Goal: Task Accomplishment & Management: Complete application form

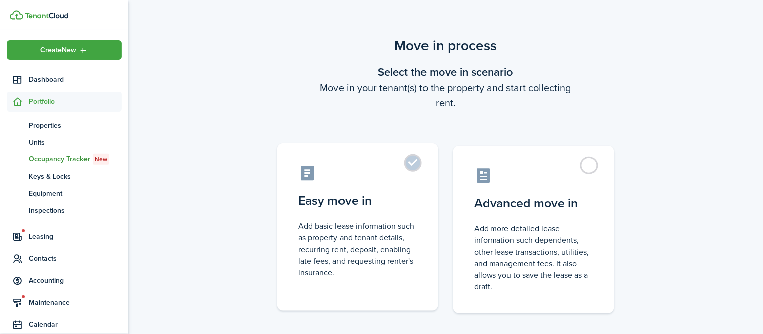
click at [377, 164] on control-radio-card-icon at bounding box center [357, 173] width 119 height 18
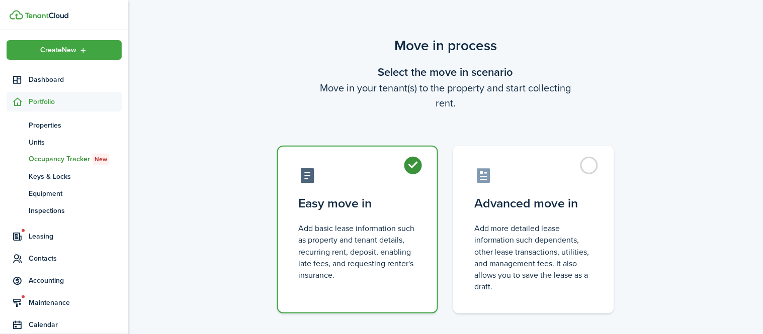
radio input "true"
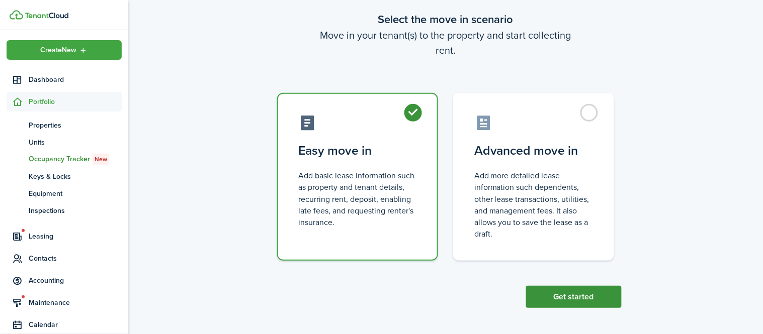
click at [571, 294] on button "Get started" at bounding box center [574, 297] width 96 height 22
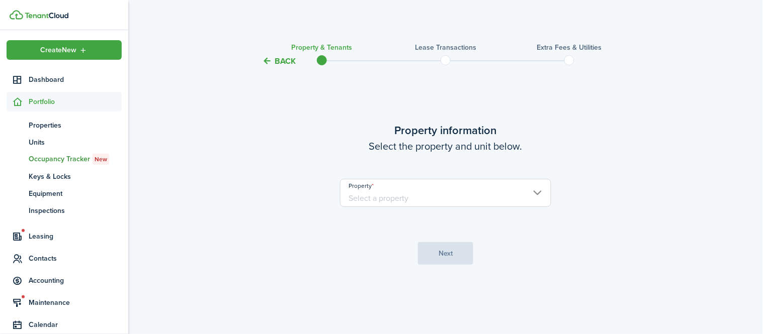
click at [474, 199] on input "Property" at bounding box center [445, 193] width 211 height 28
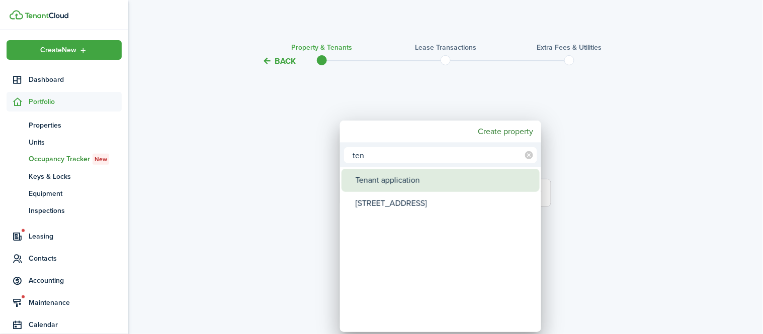
type input "ten"
click at [427, 177] on div "Tenant application" at bounding box center [445, 180] width 178 height 23
type input "Tenant application"
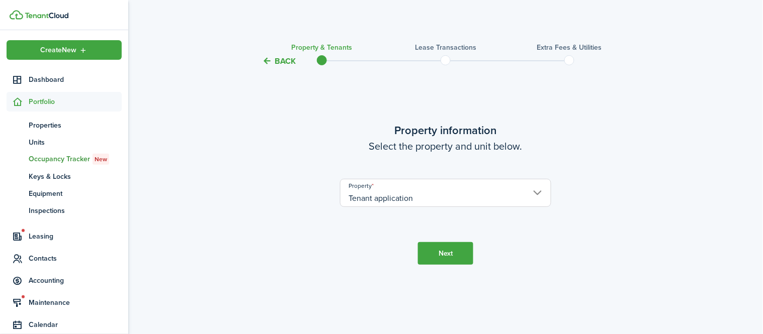
click at [442, 257] on button "Next" at bounding box center [445, 253] width 55 height 23
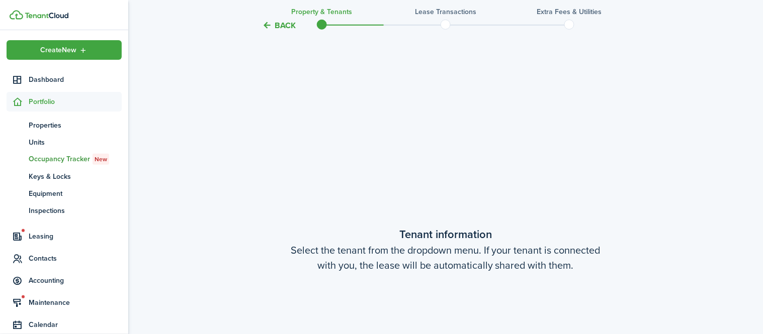
scroll to position [267, 0]
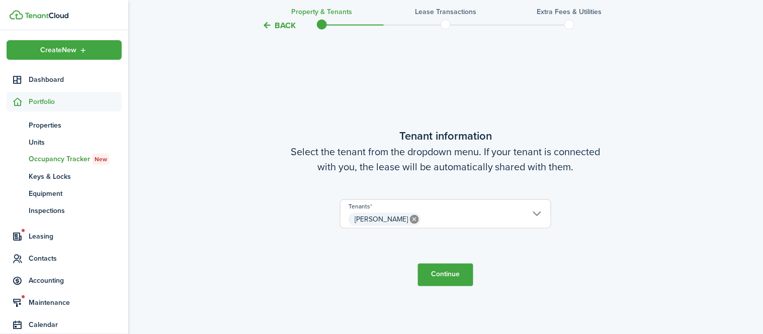
click at [442, 281] on button "Continue" at bounding box center [445, 275] width 55 height 23
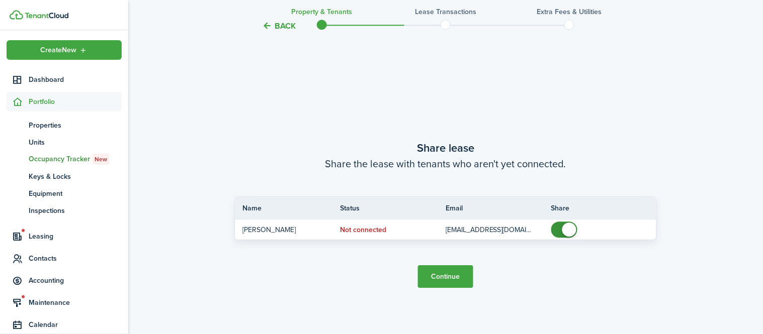
scroll to position [602, 0]
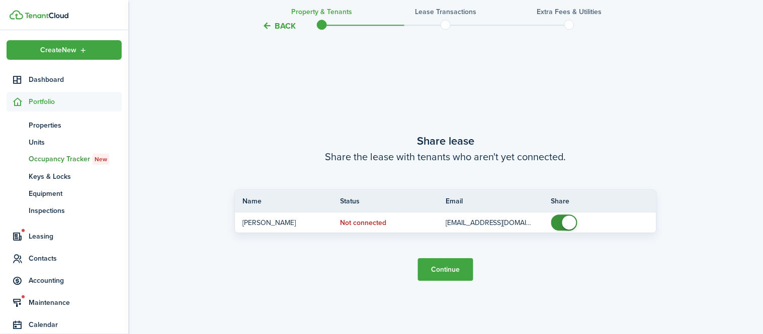
click at [442, 271] on button "Continue" at bounding box center [445, 270] width 55 height 23
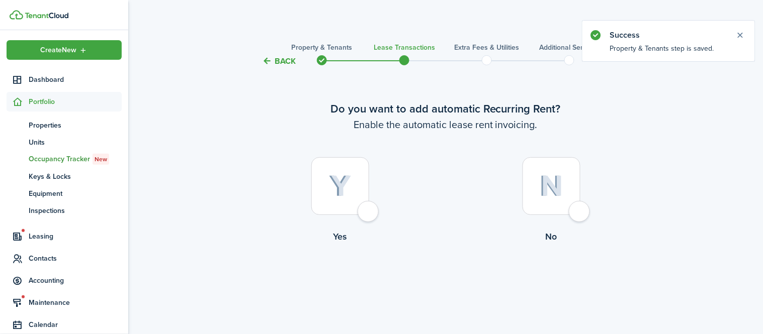
click at [566, 200] on div at bounding box center [552, 186] width 58 height 58
radio input "true"
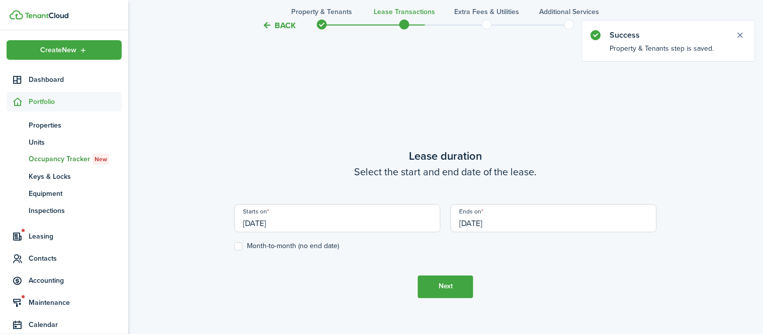
scroll to position [277, 0]
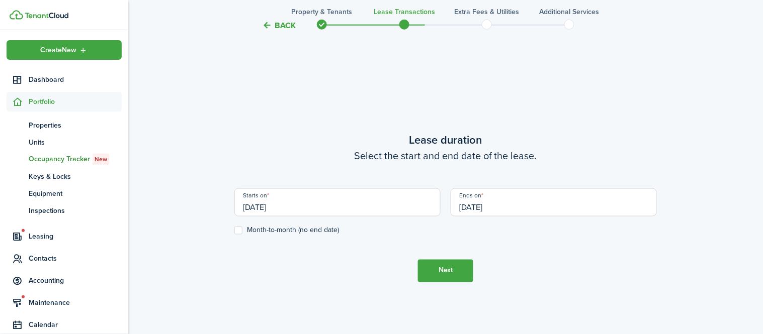
click at [566, 200] on input "[DATE]" at bounding box center [554, 203] width 206 height 28
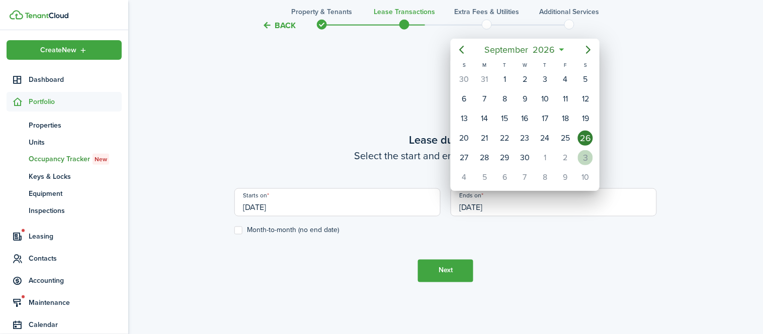
click at [582, 152] on div "3" at bounding box center [585, 157] width 15 height 15
type input "[DATE]"
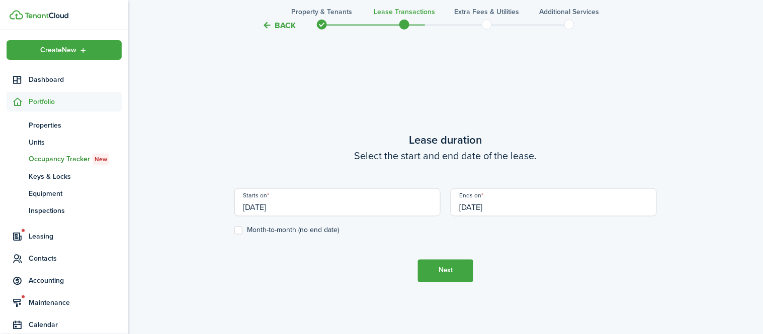
scroll to position [0, 0]
click at [461, 263] on button "Next" at bounding box center [445, 271] width 55 height 23
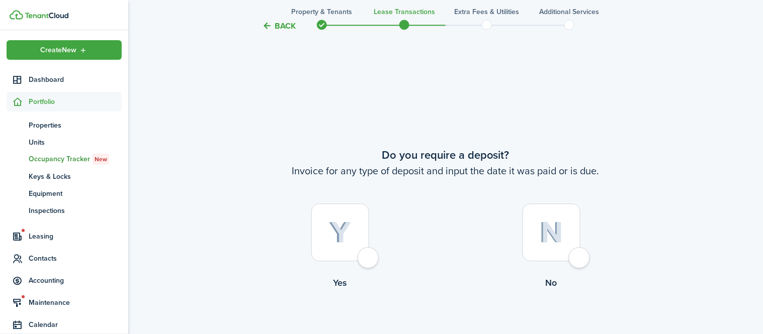
scroll to position [611, 0]
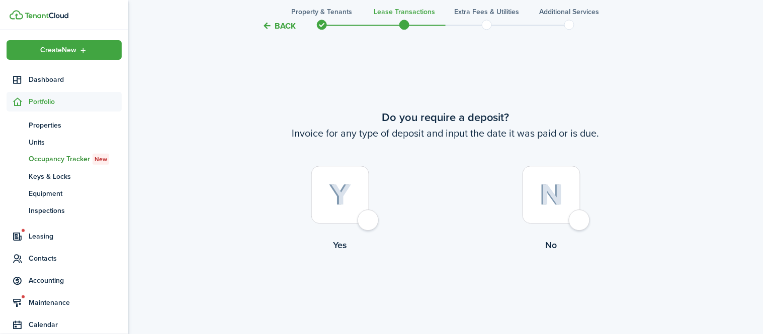
click at [552, 212] on div at bounding box center [552, 195] width 58 height 58
radio input "true"
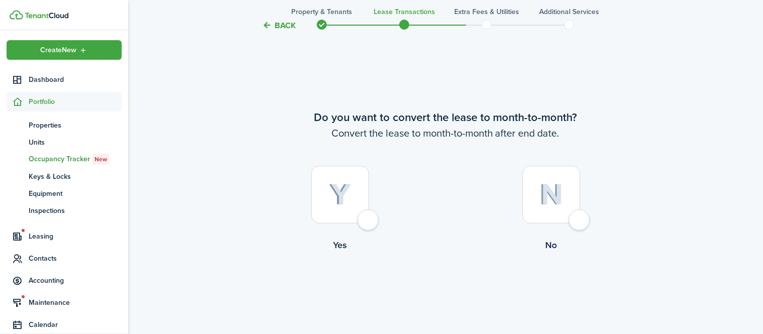
scroll to position [946, 0]
click at [552, 212] on div at bounding box center [552, 194] width 58 height 58
radio input "true"
click at [455, 288] on button "Continue" at bounding box center [445, 293] width 55 height 23
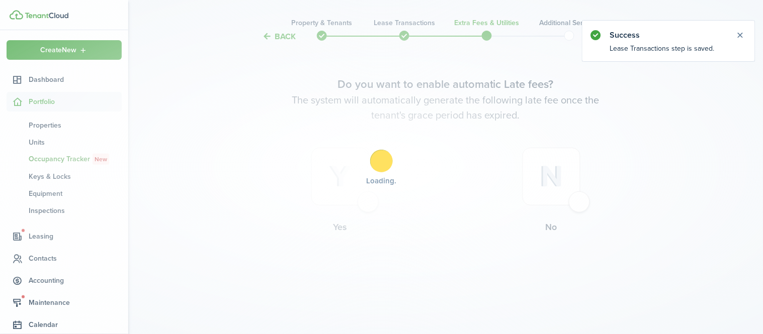
scroll to position [0, 0]
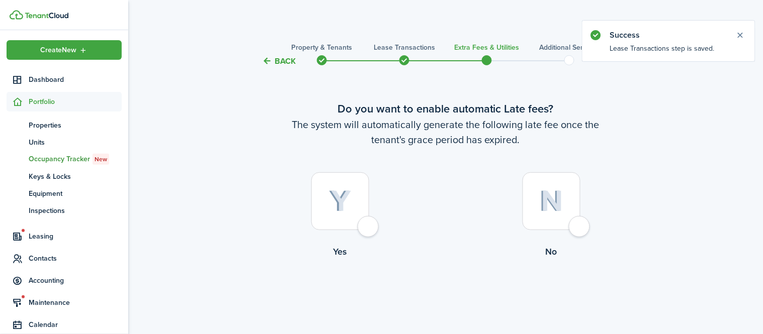
click at [562, 220] on div at bounding box center [552, 202] width 58 height 58
radio input "true"
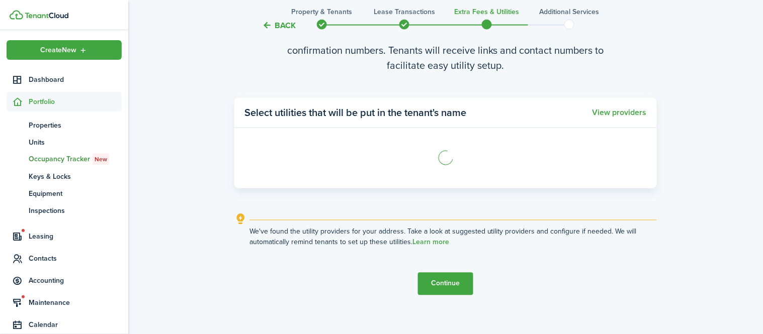
scroll to position [349, 0]
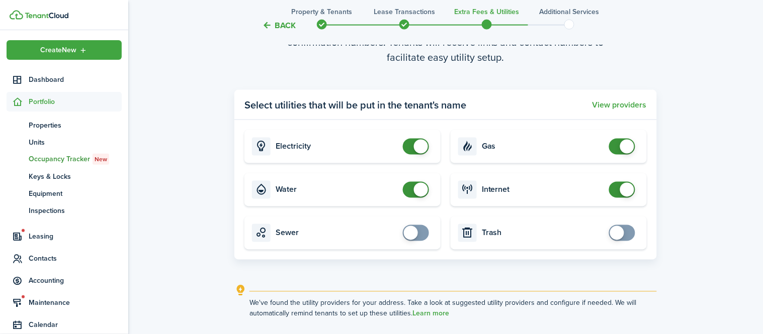
checkbox input "false"
click at [422, 196] on span at bounding box center [421, 190] width 14 height 14
checkbox input "false"
click at [418, 148] on span at bounding box center [421, 147] width 14 height 14
checkbox input "false"
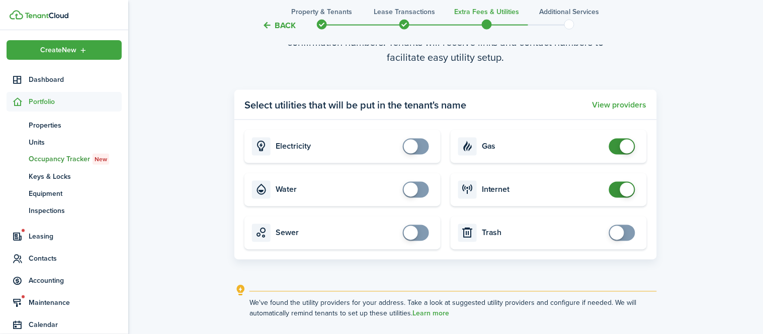
click at [623, 145] on span at bounding box center [627, 147] width 14 height 14
checkbox input "false"
click at [621, 192] on span at bounding box center [627, 190] width 14 height 14
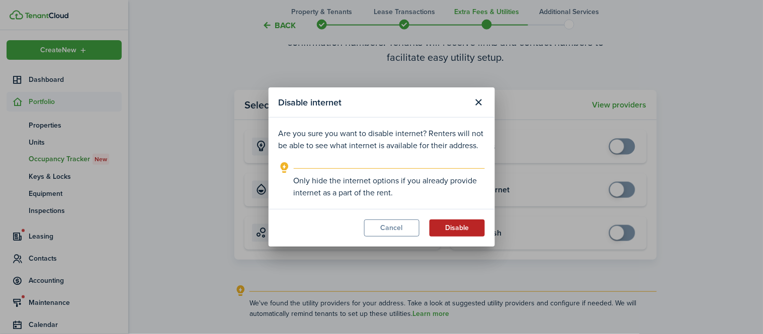
click at [460, 225] on button "Disable" at bounding box center [457, 228] width 55 height 17
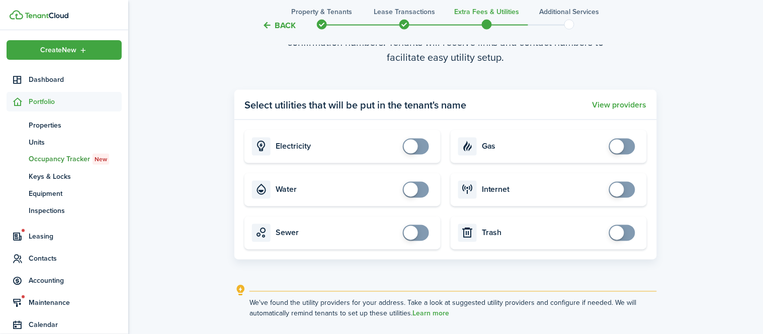
scroll to position [429, 0]
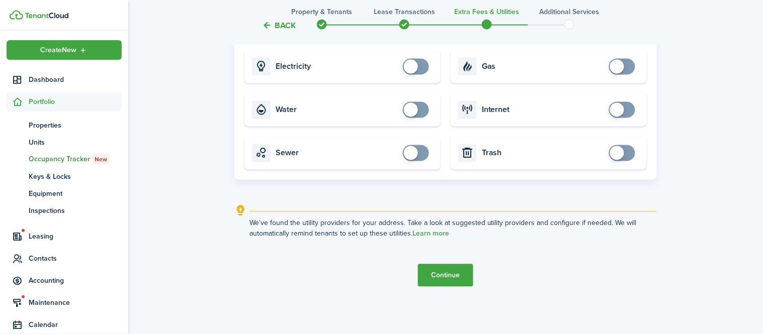
click at [461, 279] on button "Continue" at bounding box center [445, 276] width 55 height 23
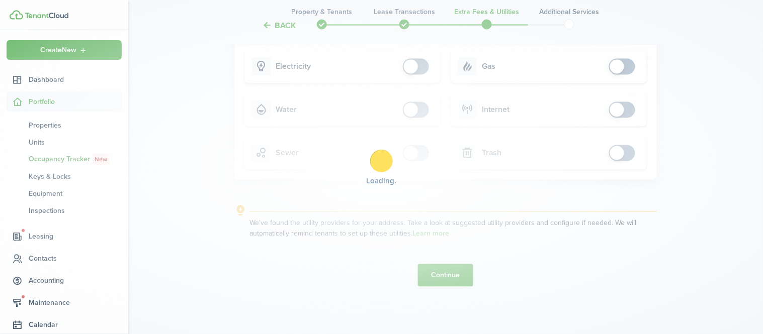
scroll to position [0, 0]
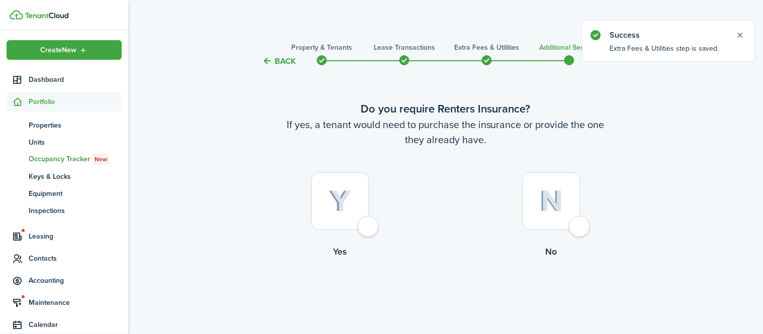
click at [552, 190] on div at bounding box center [552, 202] width 58 height 58
radio input "true"
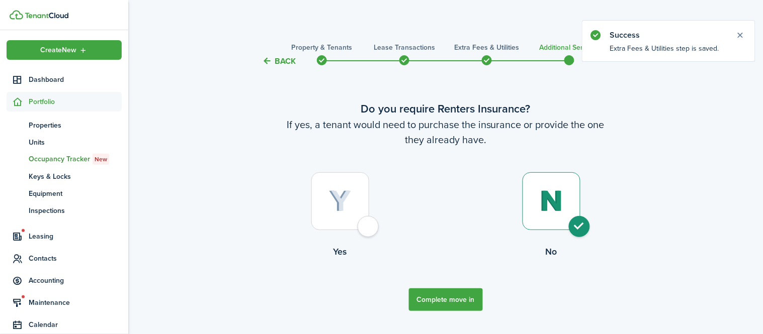
click at [456, 295] on button "Complete move in" at bounding box center [446, 300] width 74 height 23
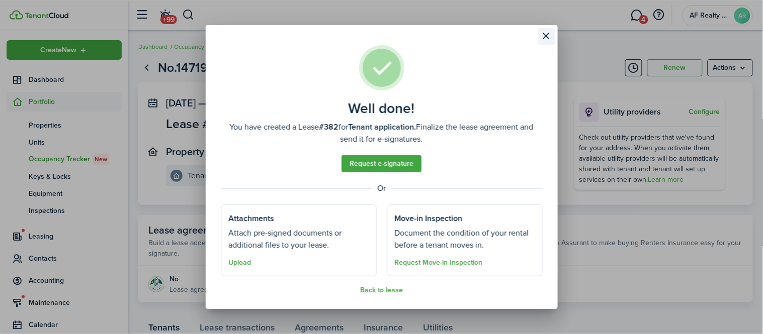
click at [551, 38] on button "Close modal" at bounding box center [546, 36] width 17 height 17
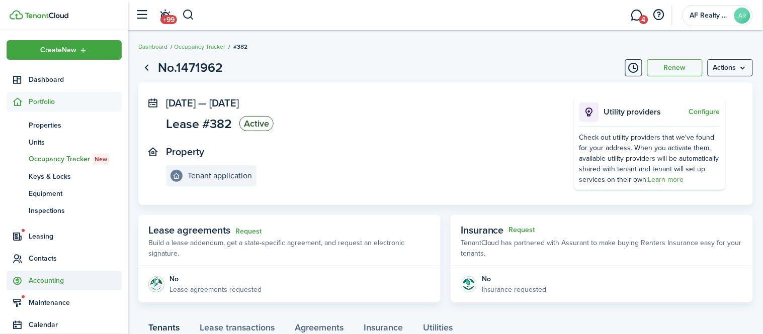
click at [54, 277] on span "Accounting" at bounding box center [75, 281] width 93 height 11
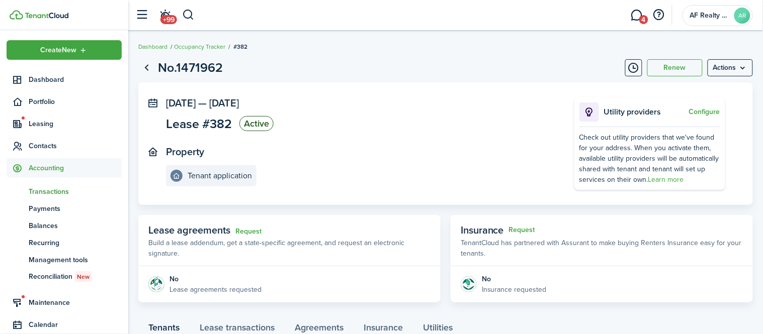
click at [66, 194] on span "Transactions" at bounding box center [75, 192] width 93 height 11
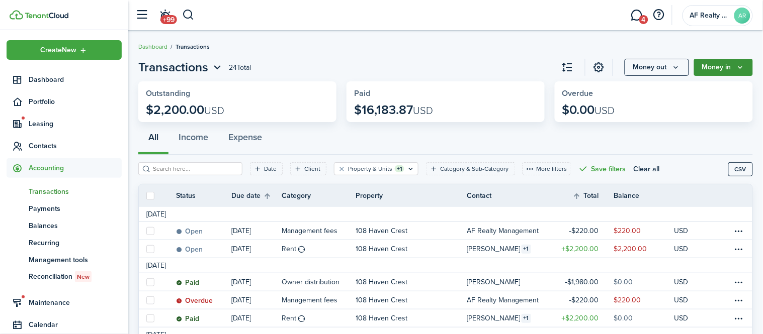
click at [721, 65] on button "Money in" at bounding box center [723, 67] width 59 height 17
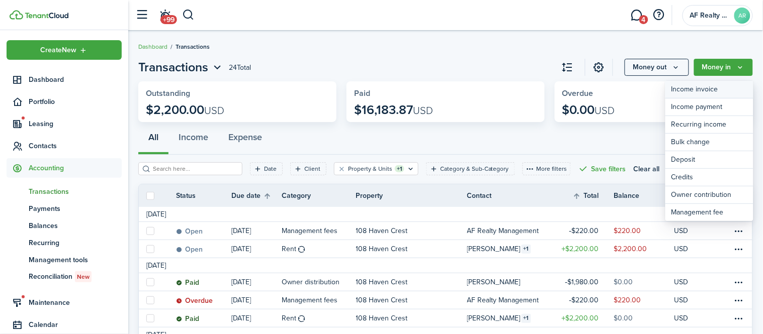
click at [705, 90] on link "Income invoice" at bounding box center [709, 90] width 88 height 18
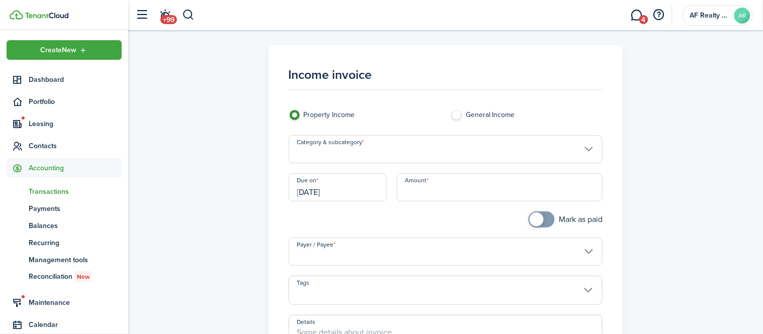
click at [333, 152] on input "Category & subcategory" at bounding box center [446, 149] width 314 height 28
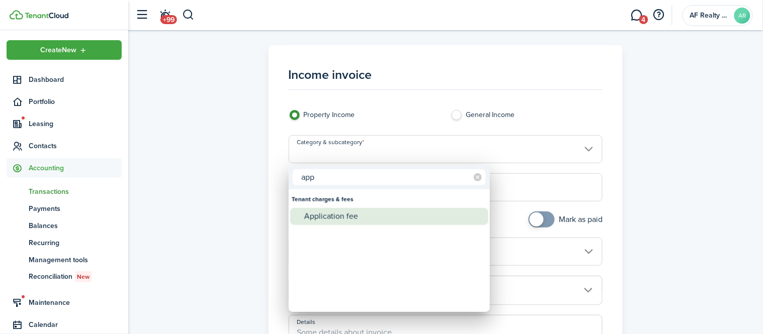
type input "app"
click at [352, 213] on div "Application fee" at bounding box center [393, 216] width 178 height 17
type input "Tenant charges & fees / Application fee"
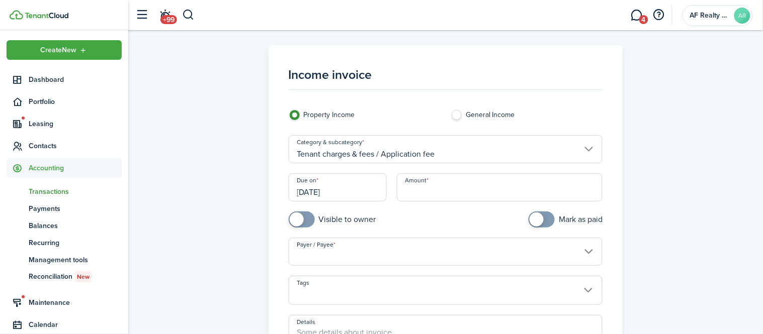
click at [430, 196] on input "Amount" at bounding box center [500, 188] width 206 height 28
click at [380, 246] on input "Payer / Payee" at bounding box center [446, 252] width 314 height 28
type input "$90.00"
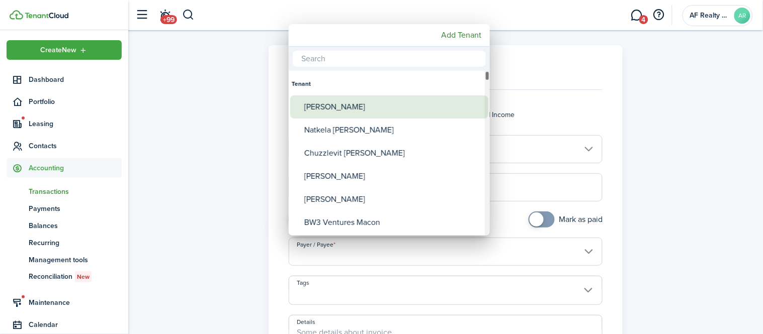
click at [377, 112] on div "[PERSON_NAME]" at bounding box center [393, 107] width 178 height 23
type input "[PERSON_NAME]"
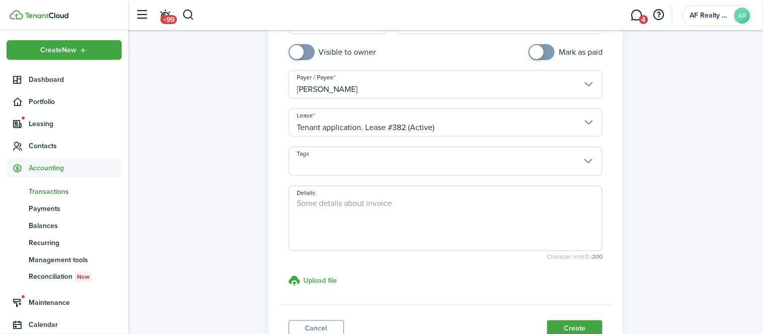
scroll to position [172, 0]
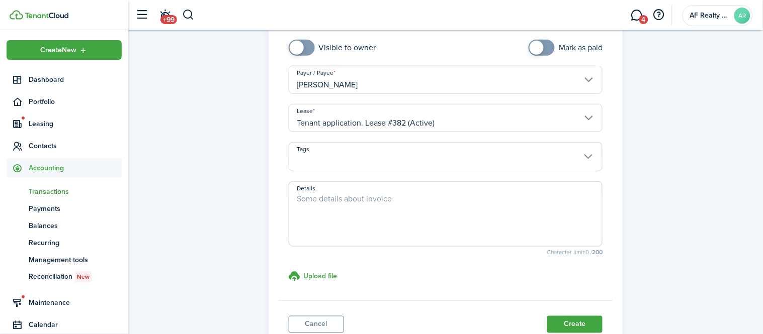
click at [356, 205] on textarea "Details" at bounding box center [445, 217] width 313 height 48
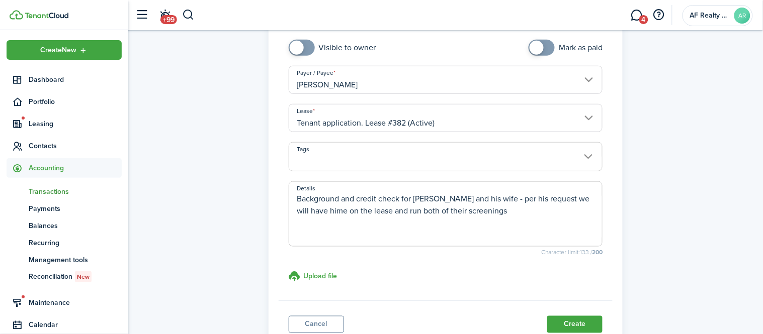
click at [315, 210] on textarea "Background and credit check for [PERSON_NAME] and his wife - per his request we…" at bounding box center [445, 217] width 313 height 48
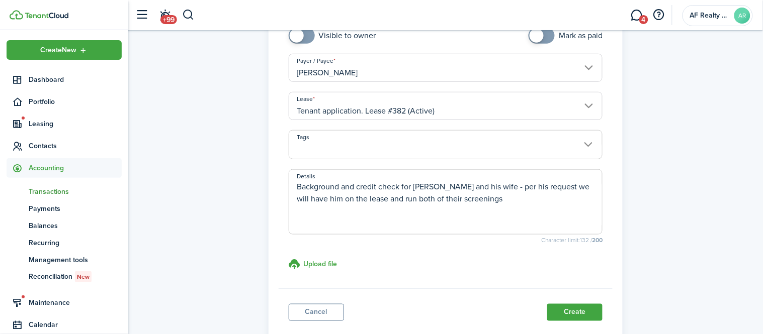
scroll to position [187, 0]
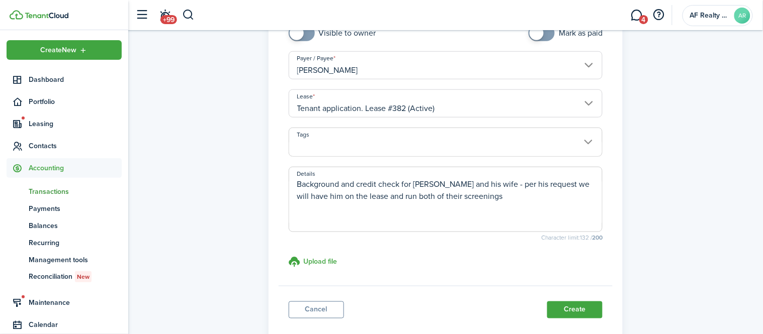
click at [582, 186] on textarea "Background and credit check for [PERSON_NAME] and his wife - per his request we…" at bounding box center [445, 203] width 313 height 48
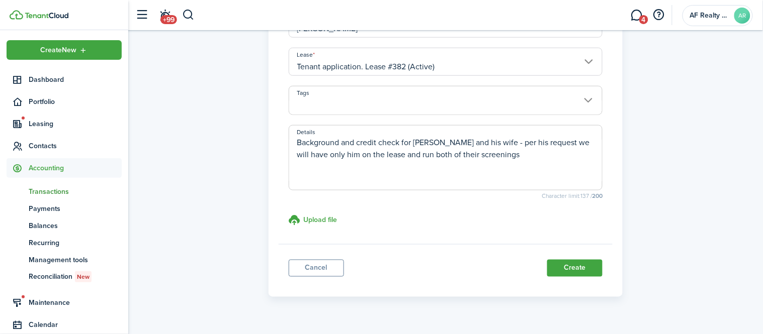
scroll to position [231, 0]
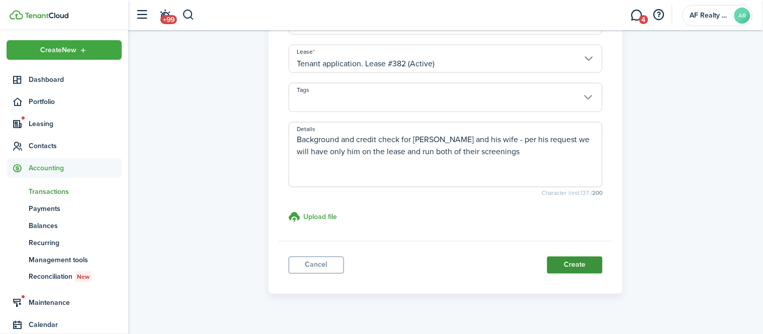
type textarea "Background and credit check for [PERSON_NAME] and his wife - per his request we…"
click at [571, 263] on button "Create" at bounding box center [574, 265] width 55 height 17
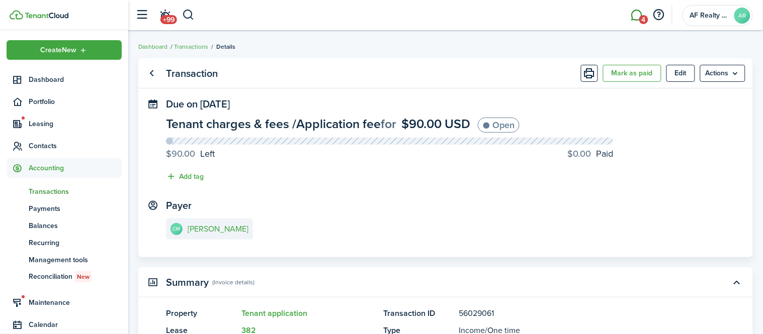
click at [640, 12] on link "4" at bounding box center [636, 16] width 19 height 26
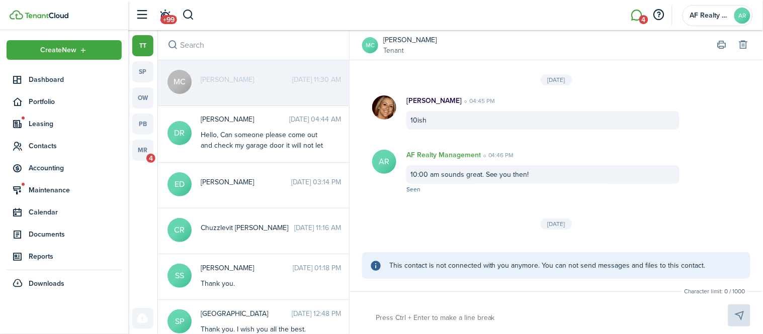
scroll to position [1419, 0]
